Goal: Complete application form

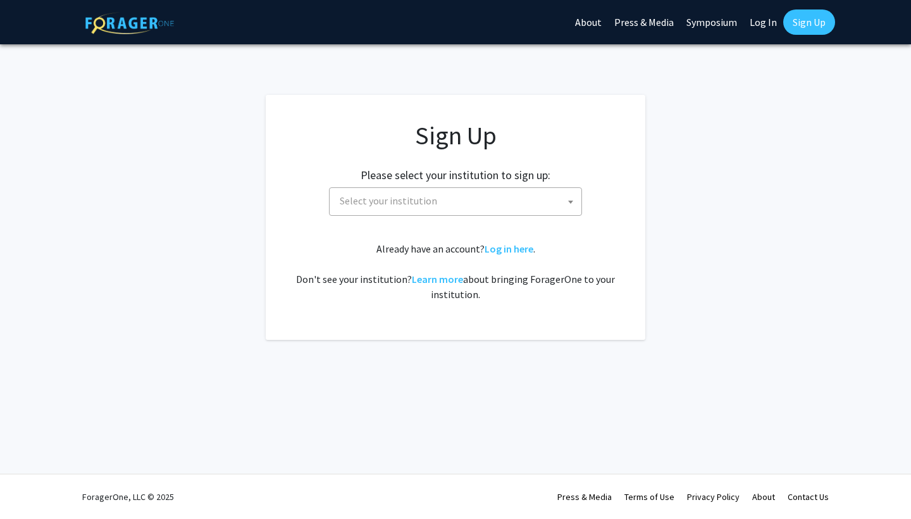
click at [437, 200] on span "Select your institution" at bounding box center [458, 201] width 247 height 26
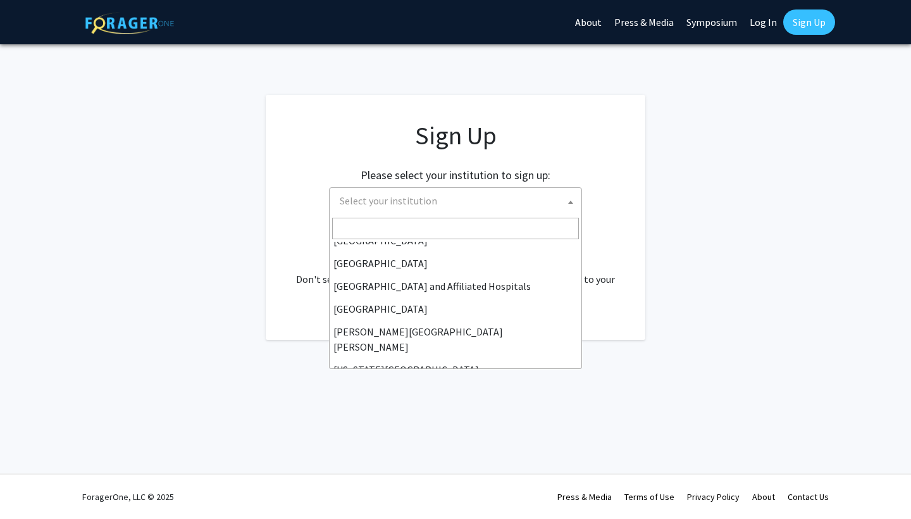
scroll to position [175, 0]
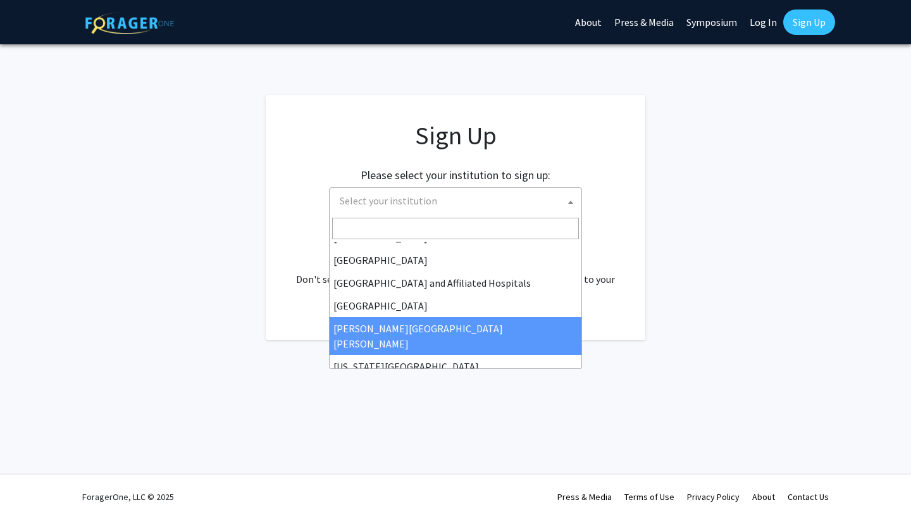
select select "1"
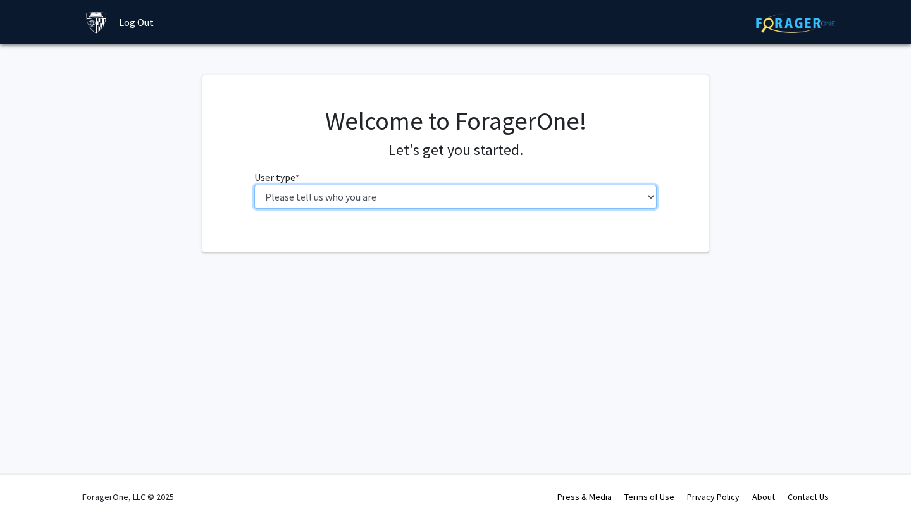
select select "2: masters"
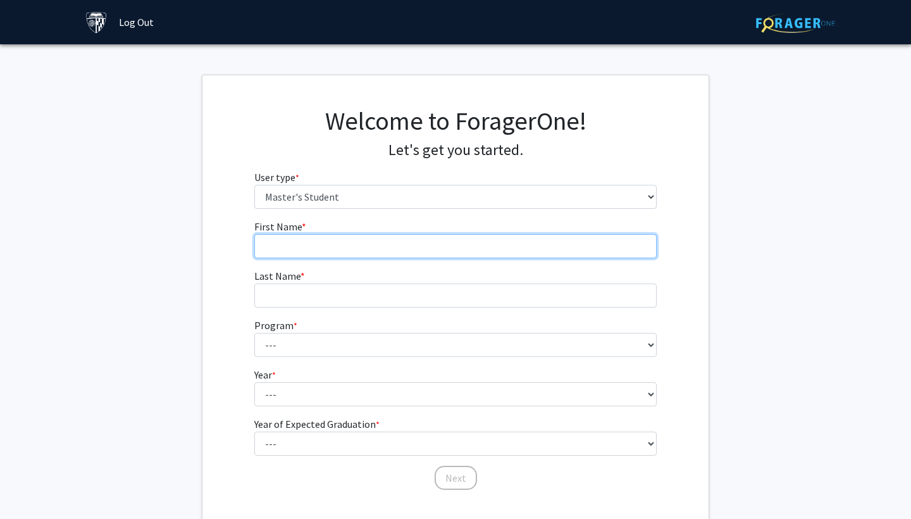
click at [420, 242] on input "First Name * required" at bounding box center [455, 246] width 403 height 24
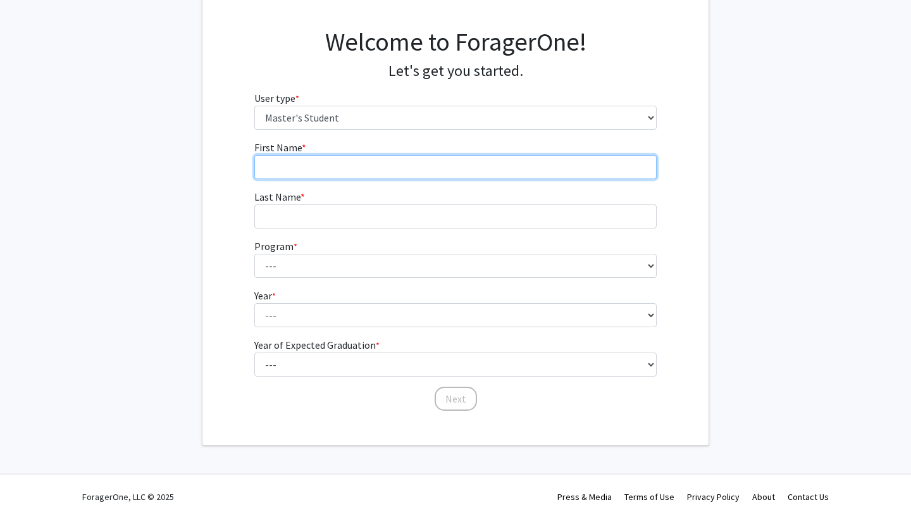
scroll to position [78, 0]
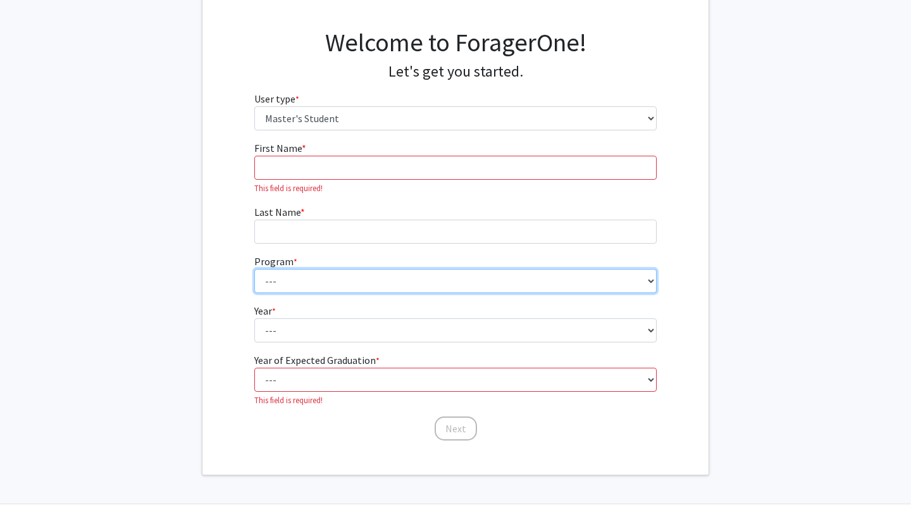
select select "107: 102"
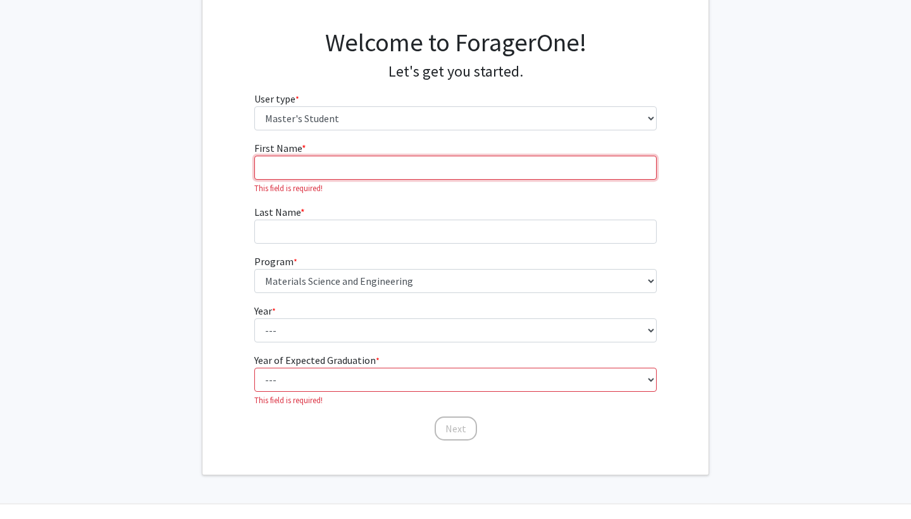
click at [365, 171] on input "First Name * required" at bounding box center [455, 168] width 403 height 24
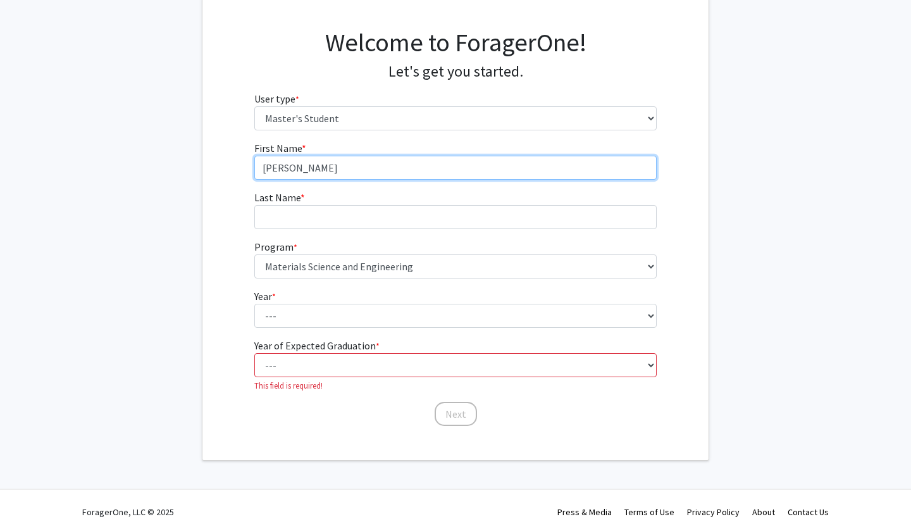
type input "[PERSON_NAME]"
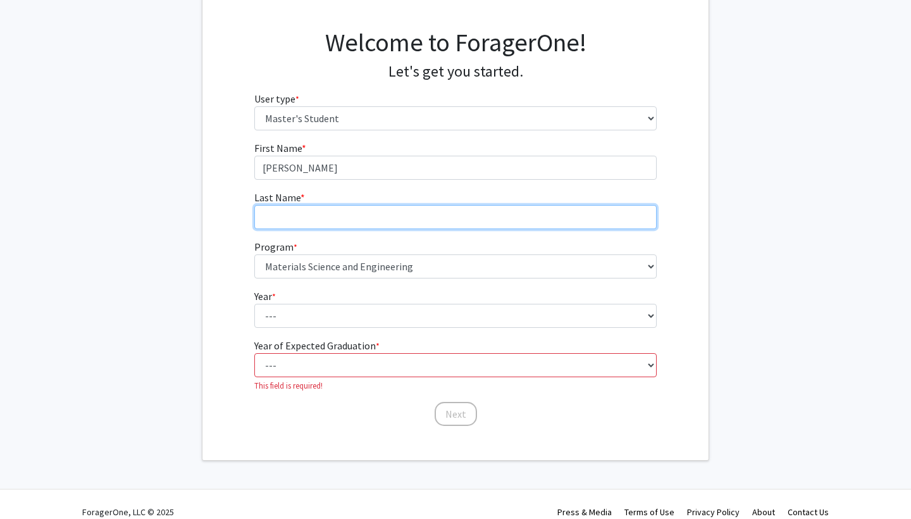
drag, startPoint x: 361, startPoint y: 181, endPoint x: 310, endPoint y: 216, distance: 62.3
click at [310, 216] on input "Last Name * required" at bounding box center [455, 217] width 403 height 24
type input "XU"
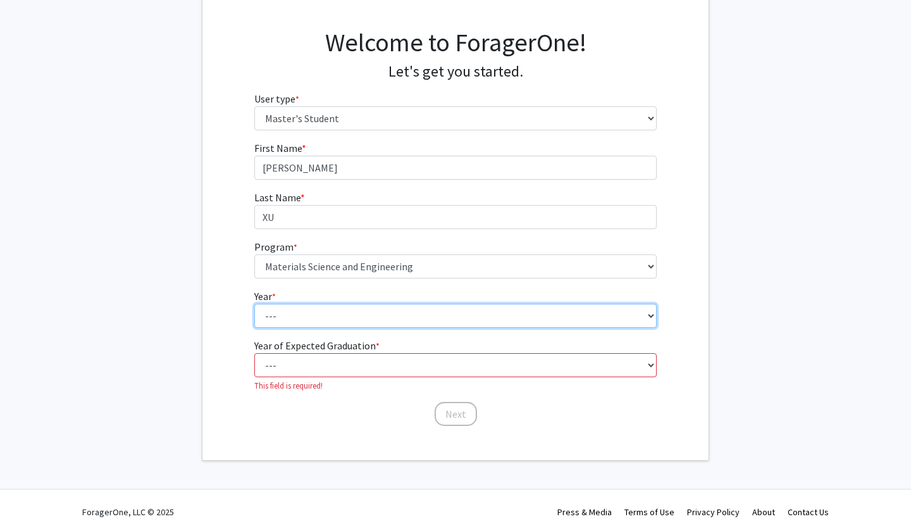
select select "1: first_year"
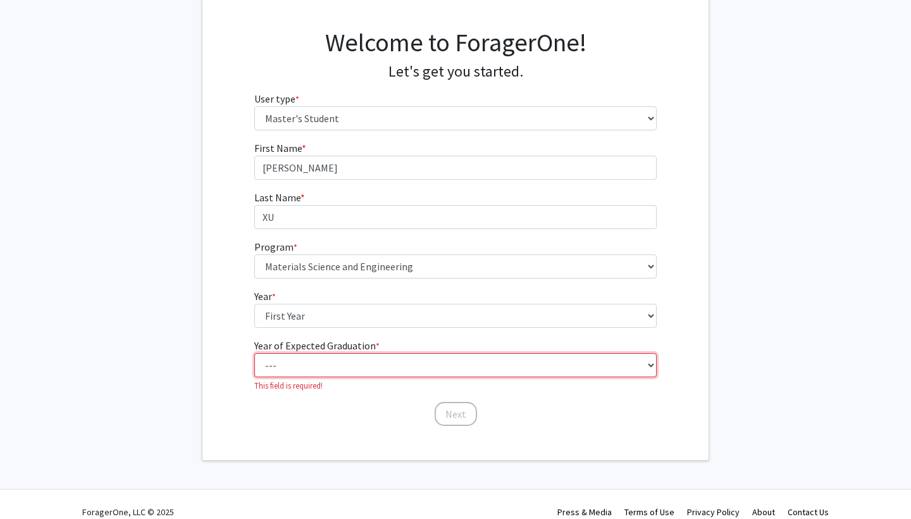
select select "3: 2027"
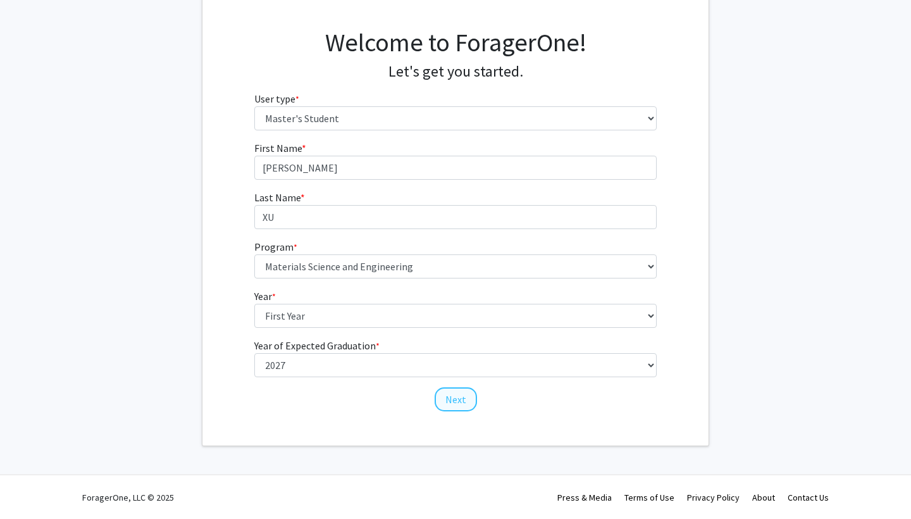
click at [461, 406] on button "Next" at bounding box center [456, 399] width 42 height 24
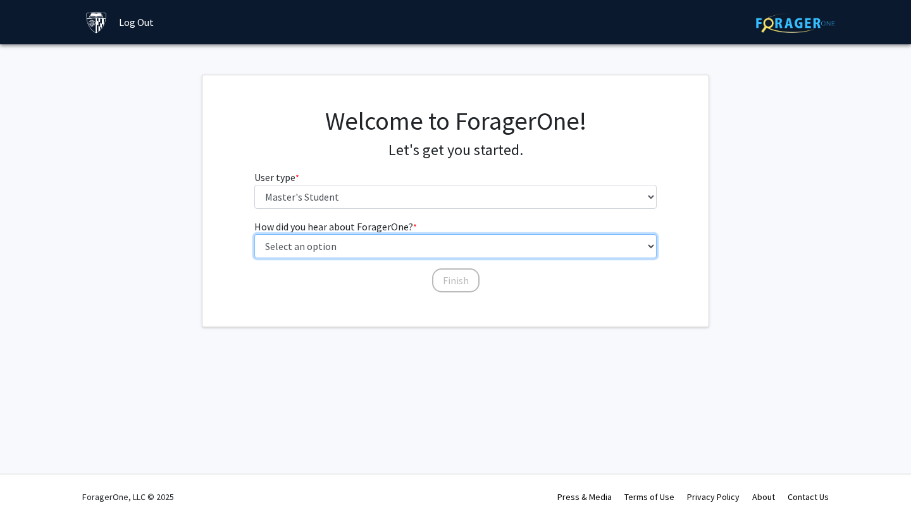
select select "3: university_website"
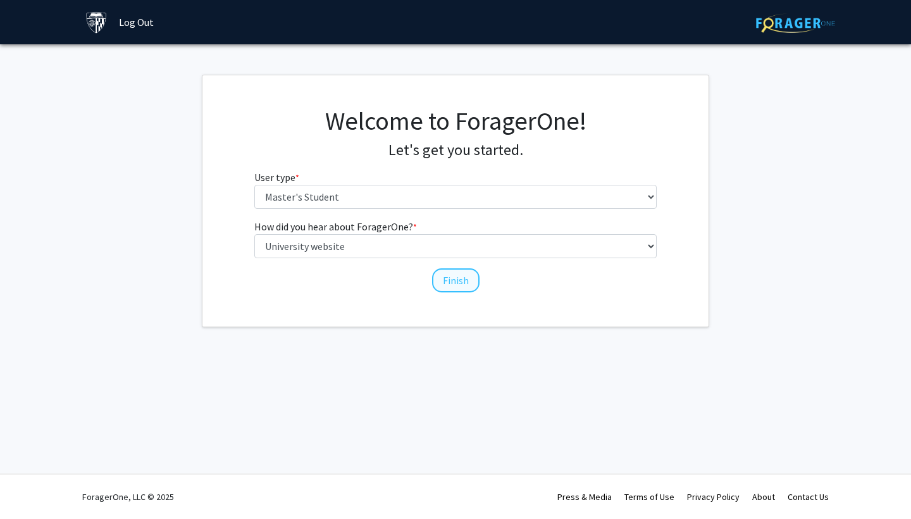
click at [455, 282] on button "Finish" at bounding box center [455, 280] width 47 height 24
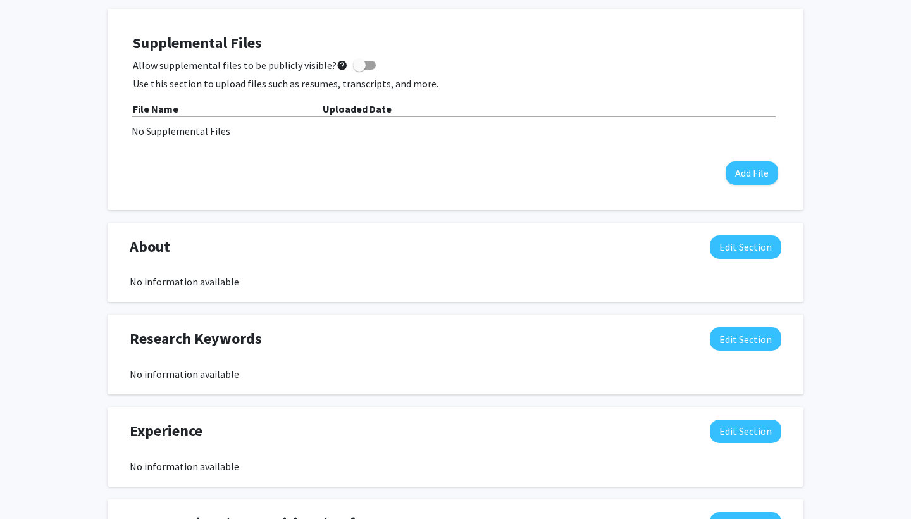
scroll to position [344, 0]
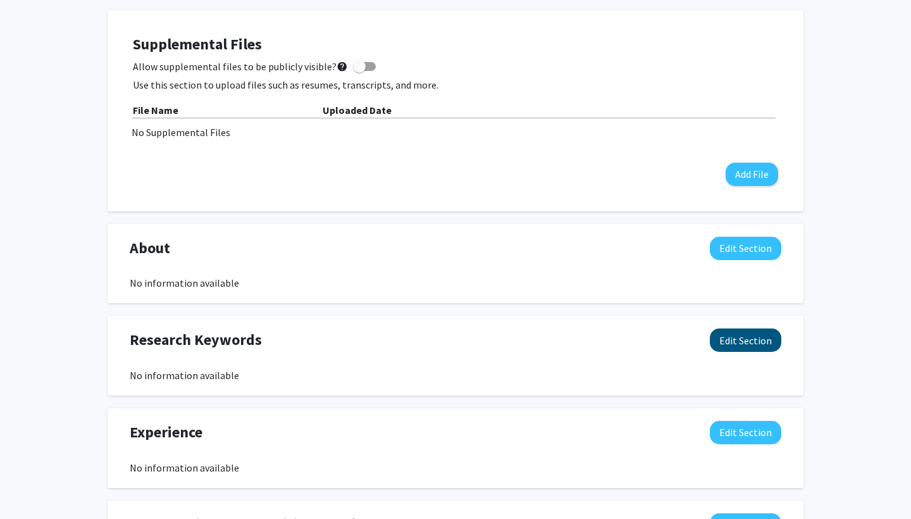
click at [731, 341] on button "Edit Section" at bounding box center [745, 339] width 71 height 23
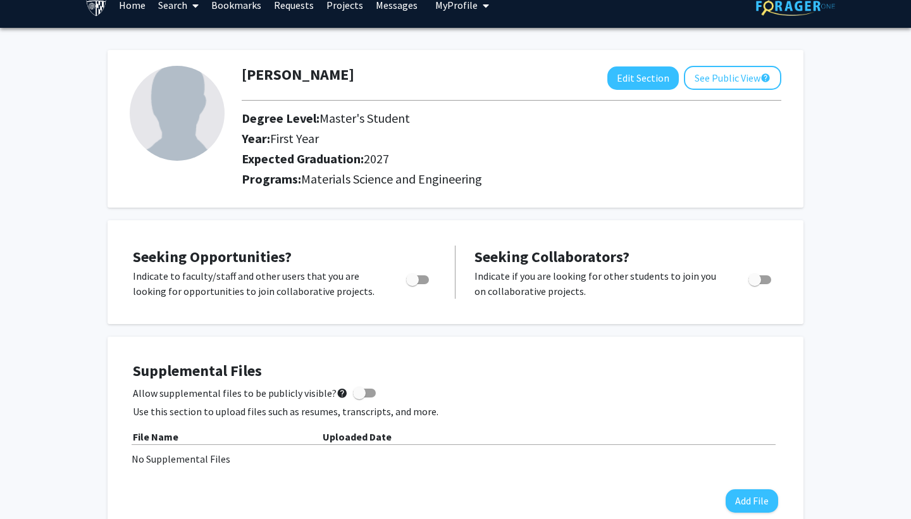
scroll to position [17, 0]
